Goal: Find specific page/section: Find specific page/section

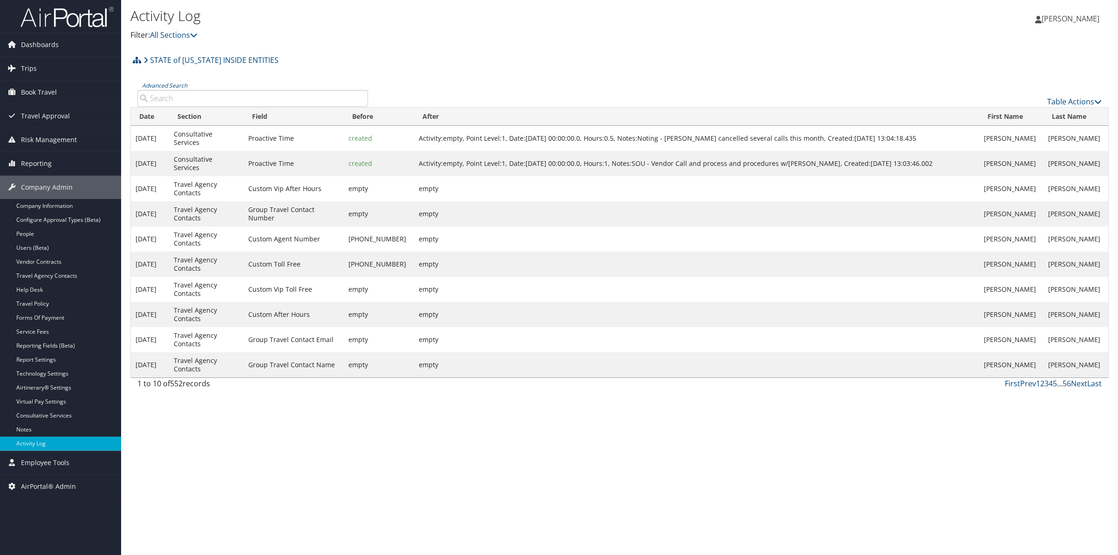
click at [171, 97] on input "Advanced Search" at bounding box center [252, 98] width 231 height 17
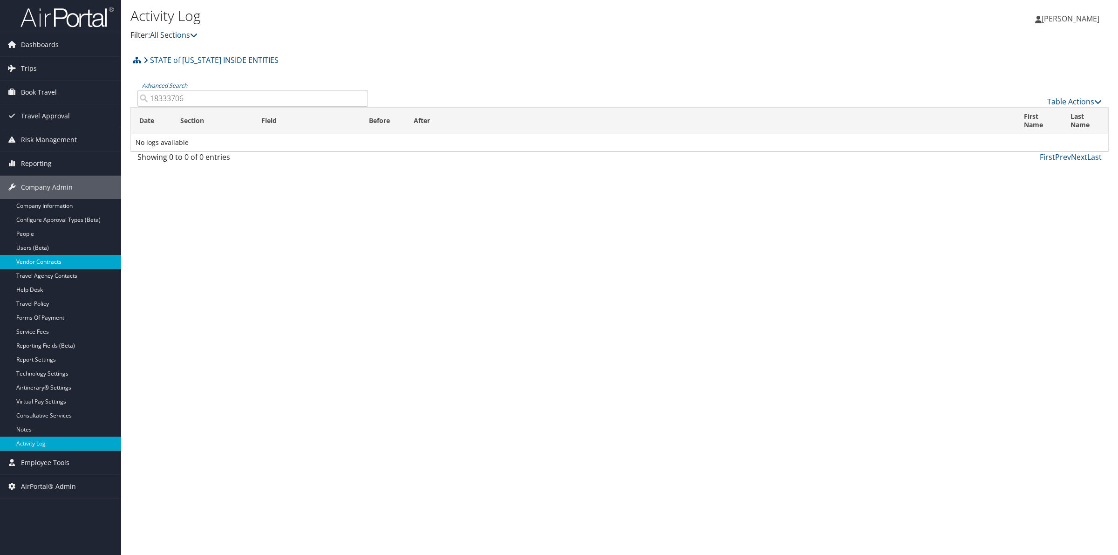
type input "18333706"
click at [59, 260] on link "Vendor Contracts" at bounding box center [60, 262] width 121 height 14
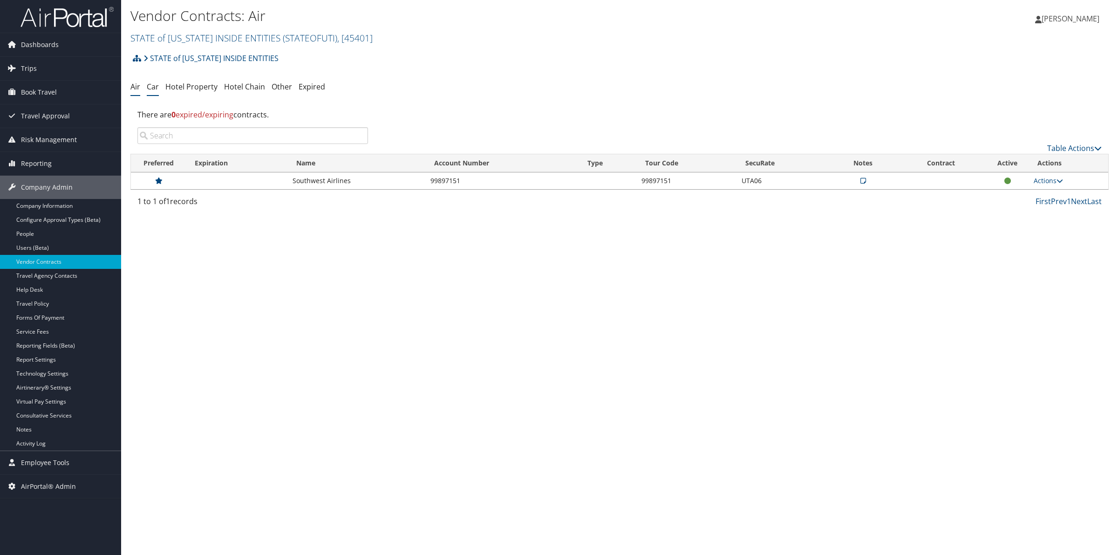
click at [157, 87] on link "Car" at bounding box center [153, 87] width 12 height 10
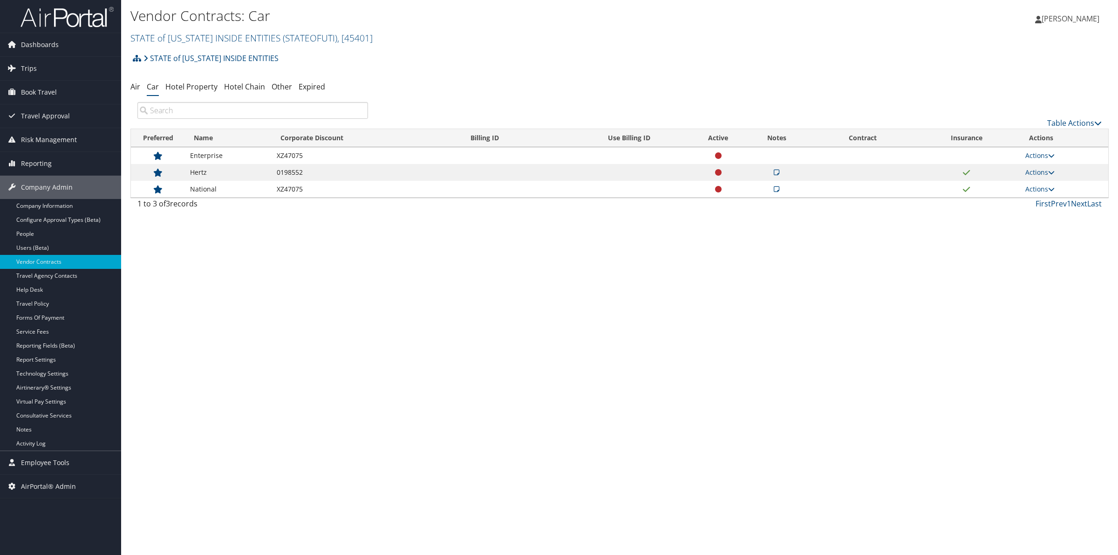
click at [776, 171] on icon at bounding box center [777, 172] width 6 height 7
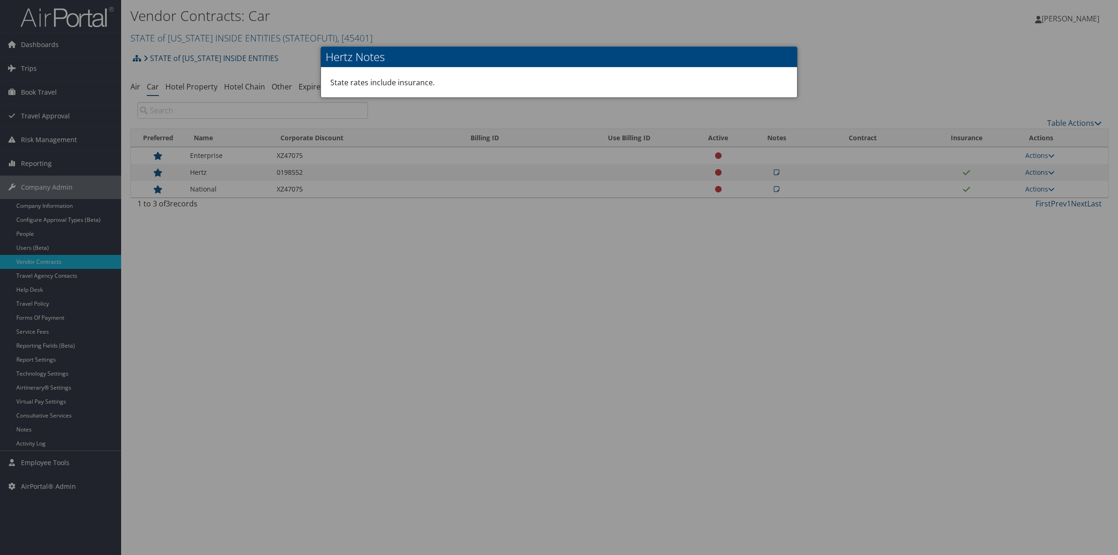
click at [776, 171] on div at bounding box center [559, 277] width 1118 height 555
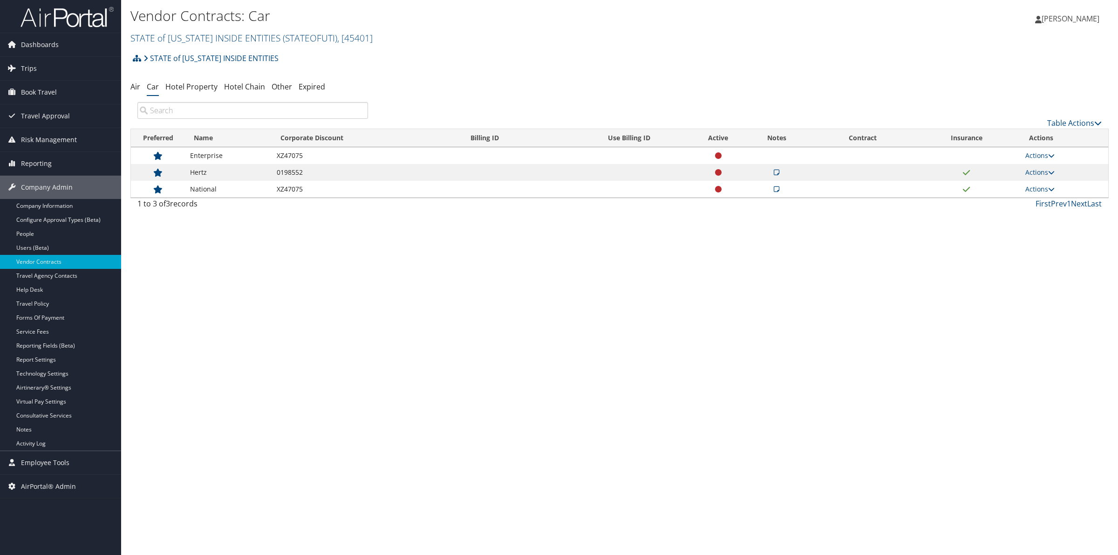
click at [776, 192] on icon at bounding box center [777, 189] width 6 height 7
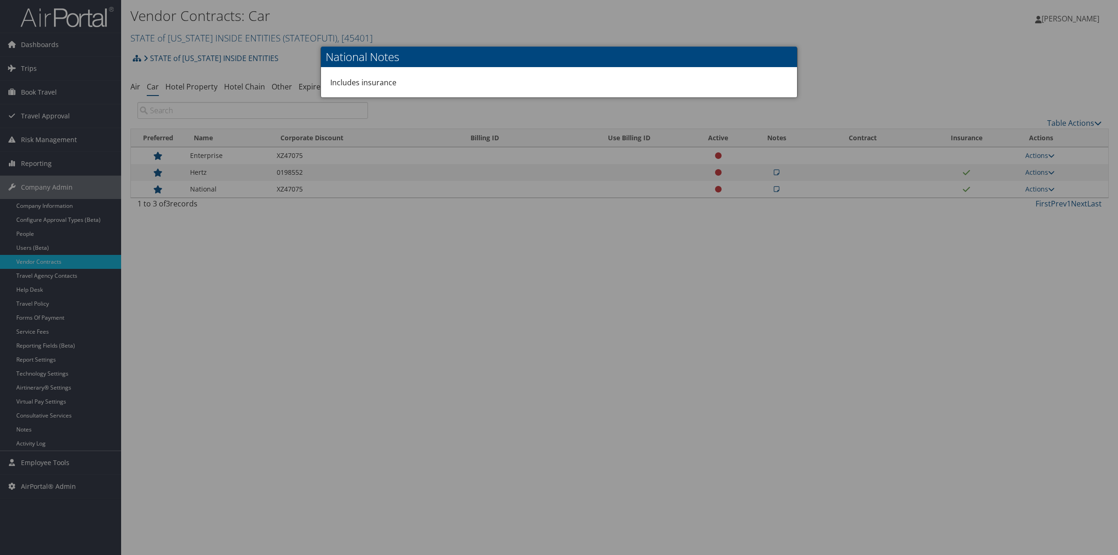
click at [776, 192] on div at bounding box center [559, 277] width 1118 height 555
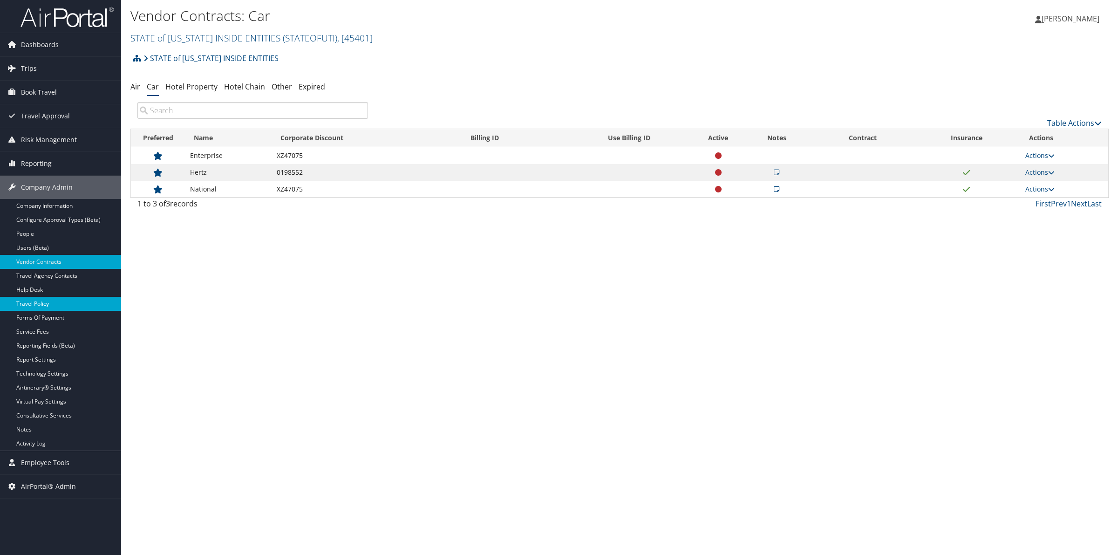
click at [42, 302] on link "Travel Policy" at bounding box center [60, 304] width 121 height 14
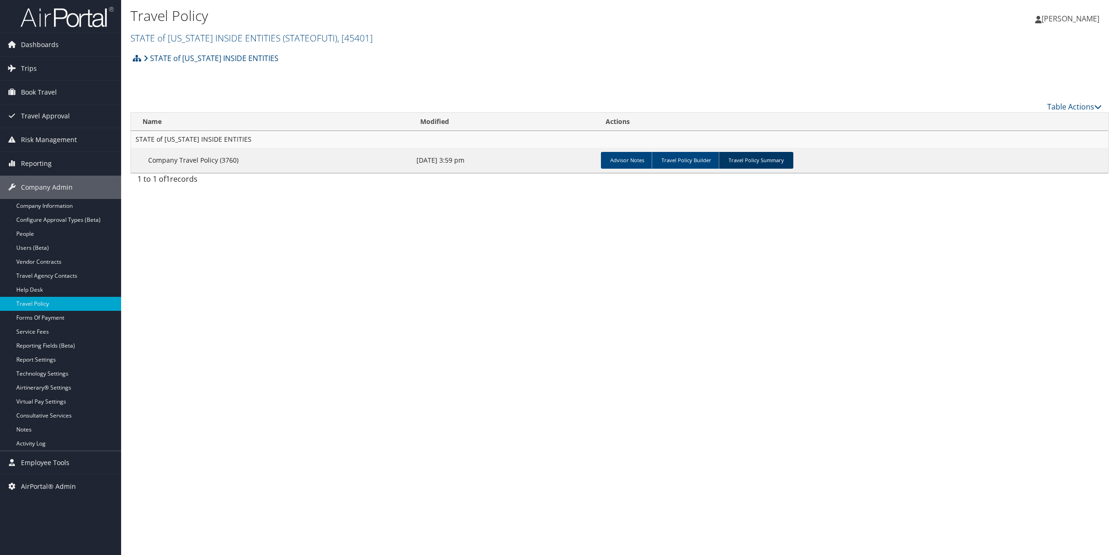
click at [758, 159] on link "Travel Policy Summary" at bounding box center [756, 160] width 75 height 17
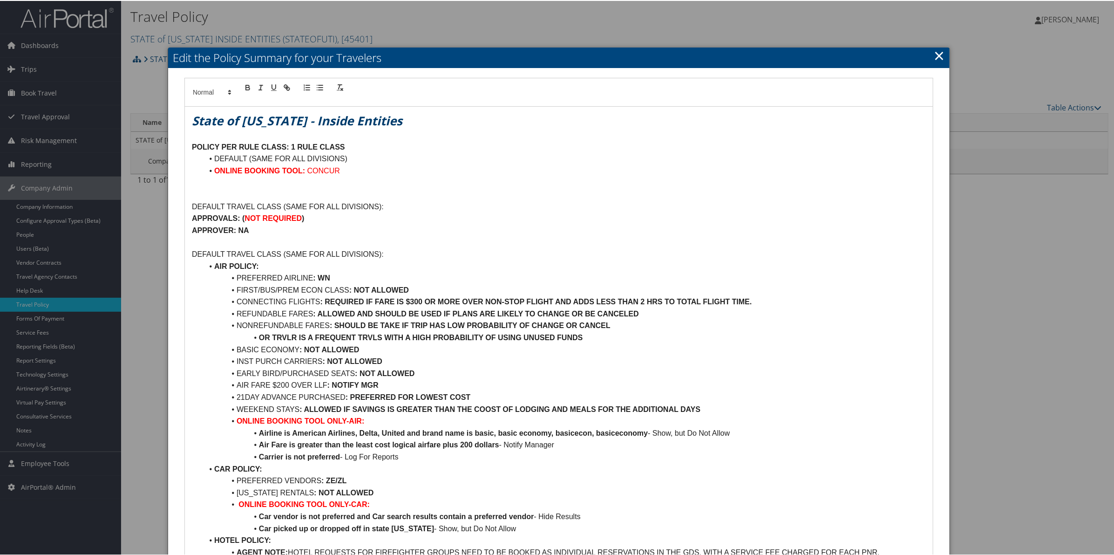
click at [935, 55] on link "×" at bounding box center [939, 54] width 11 height 19
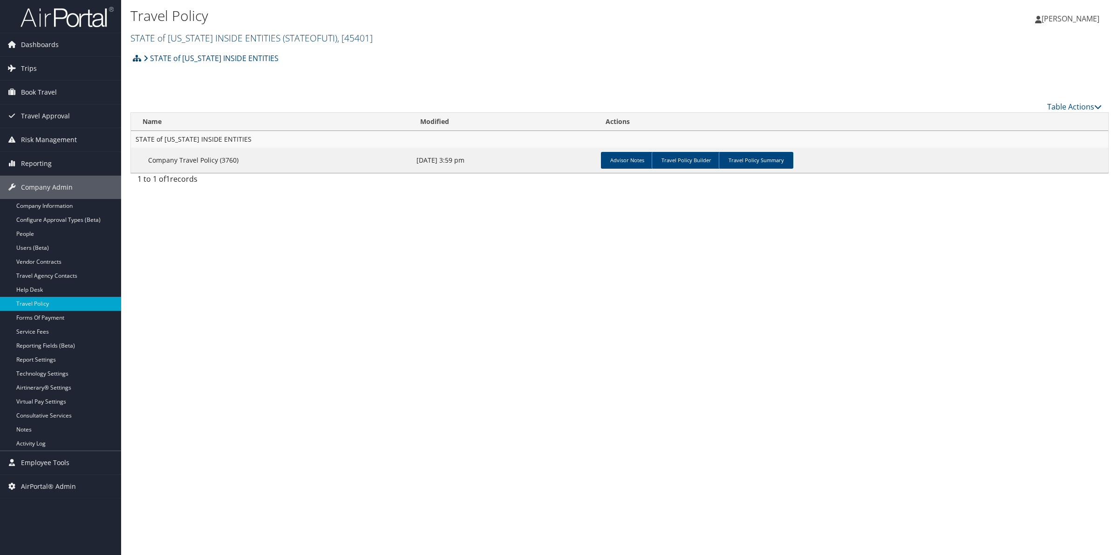
click at [213, 36] on link "STATE of UTAH INSIDE ENTITIES ( STATEOFUTI ) , [ 45401 ]" at bounding box center [251, 38] width 242 height 13
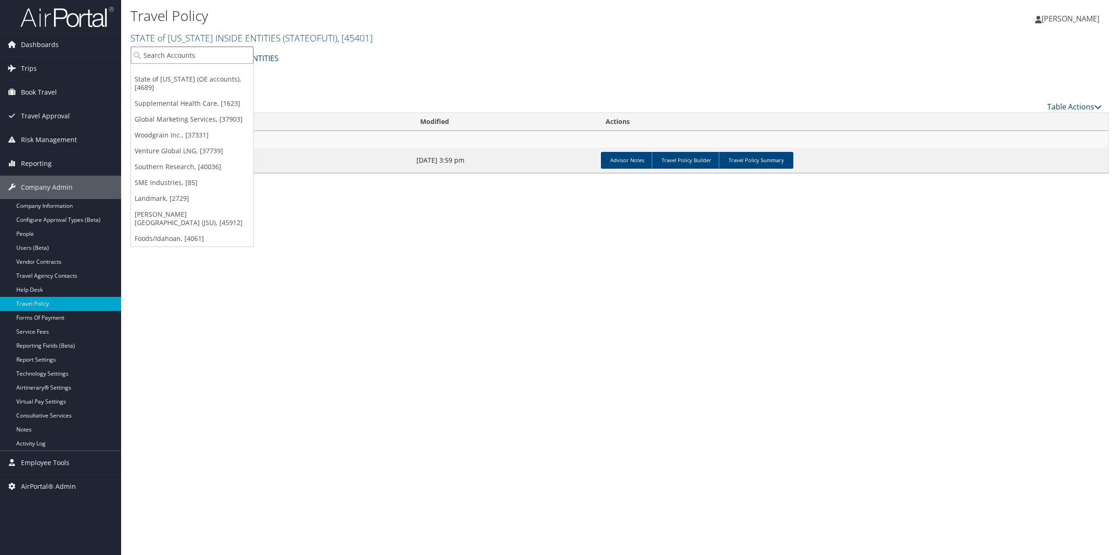
click at [190, 55] on input "search" at bounding box center [192, 55] width 122 height 17
paste input "GUBIC"
type input "G"
click at [972, 461] on div "Travel Policy STATE of UTAH INSIDE ENTITIES ( STATEOFUTI ) , [ 45401 ] State of…" at bounding box center [619, 277] width 997 height 555
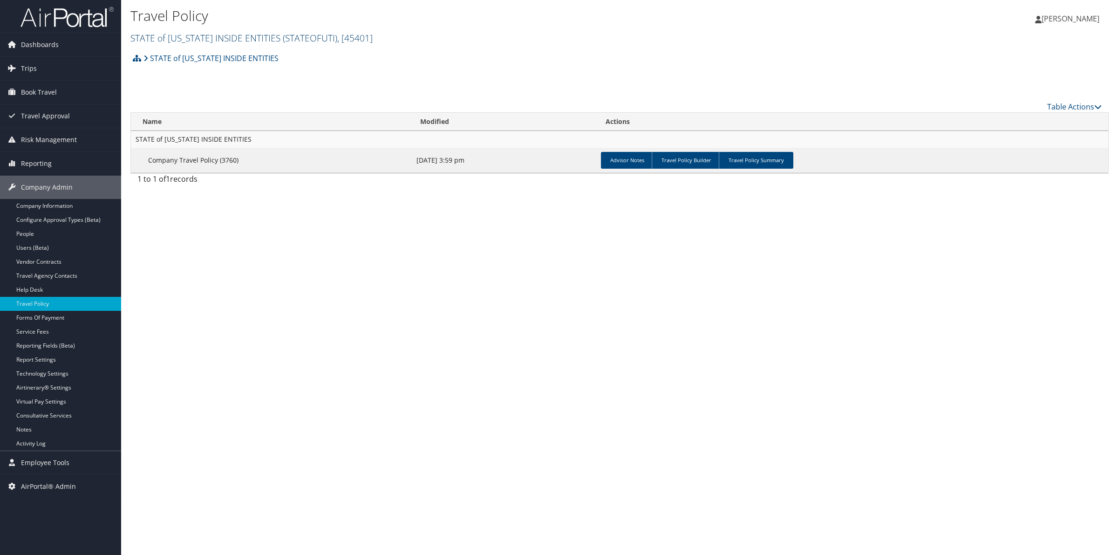
click at [176, 40] on link "STATE of UTAH INSIDE ENTITIES ( STATEOFUTI ) , [ 45401 ]" at bounding box center [251, 38] width 242 height 13
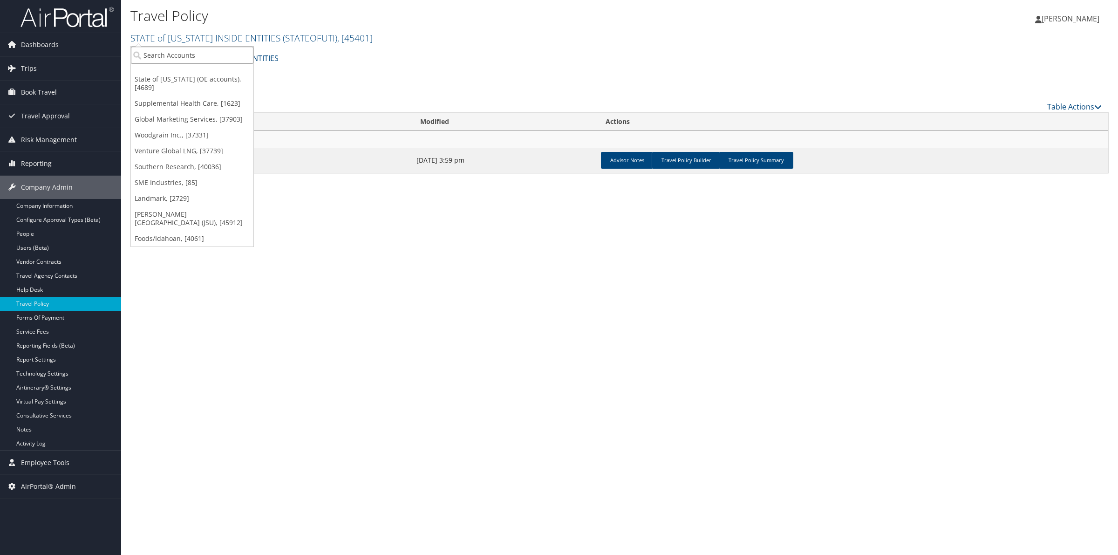
click at [176, 54] on input "search" at bounding box center [192, 55] width 122 height 17
paste input "302100E"
type input "302100E"
click at [176, 75] on div "Universal Risk Services URS (UBIC) (302100E), [46075]" at bounding box center [238, 72] width 225 height 8
